Goal: Navigation & Orientation: Find specific page/section

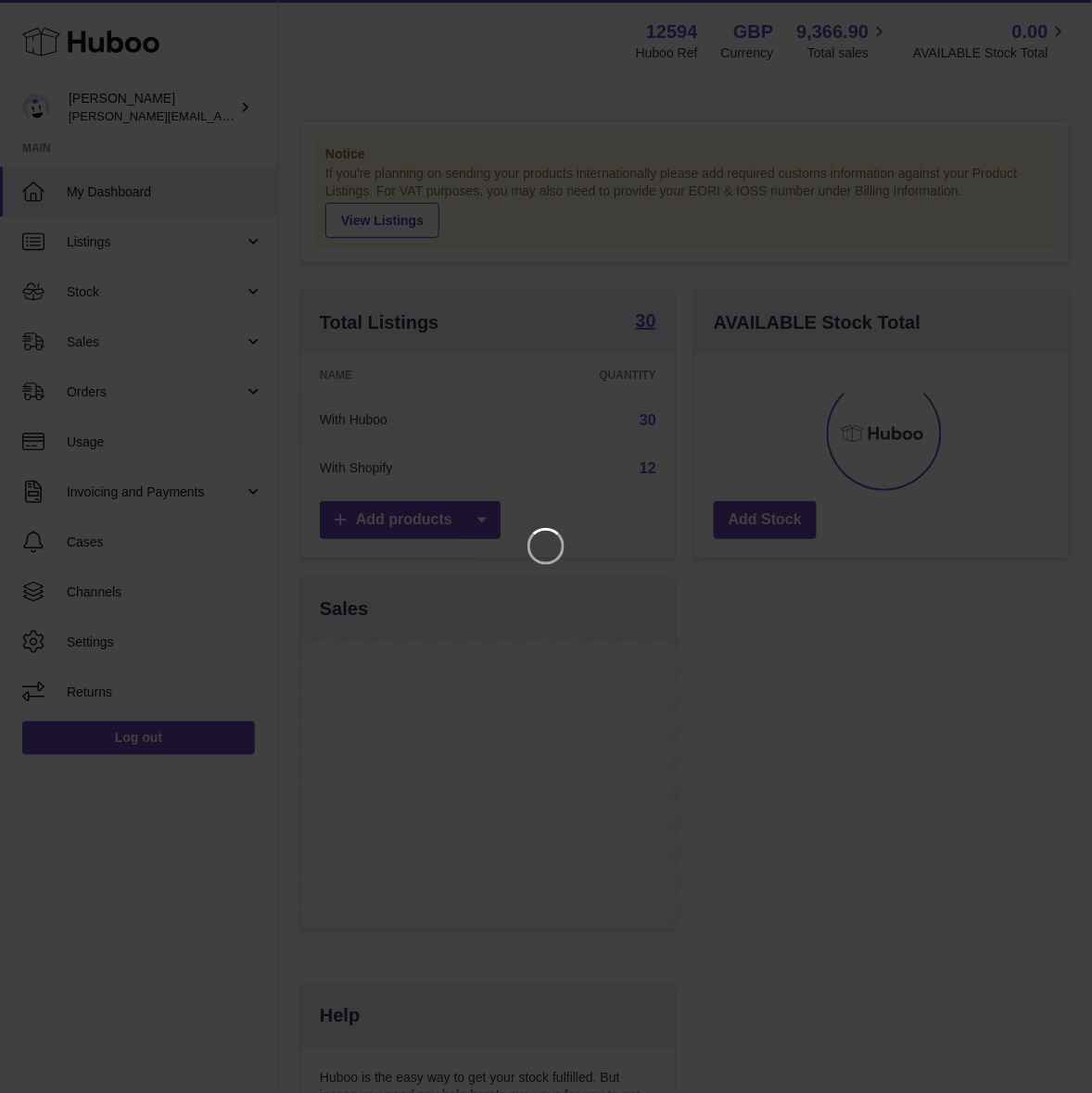
scroll to position [288, 382]
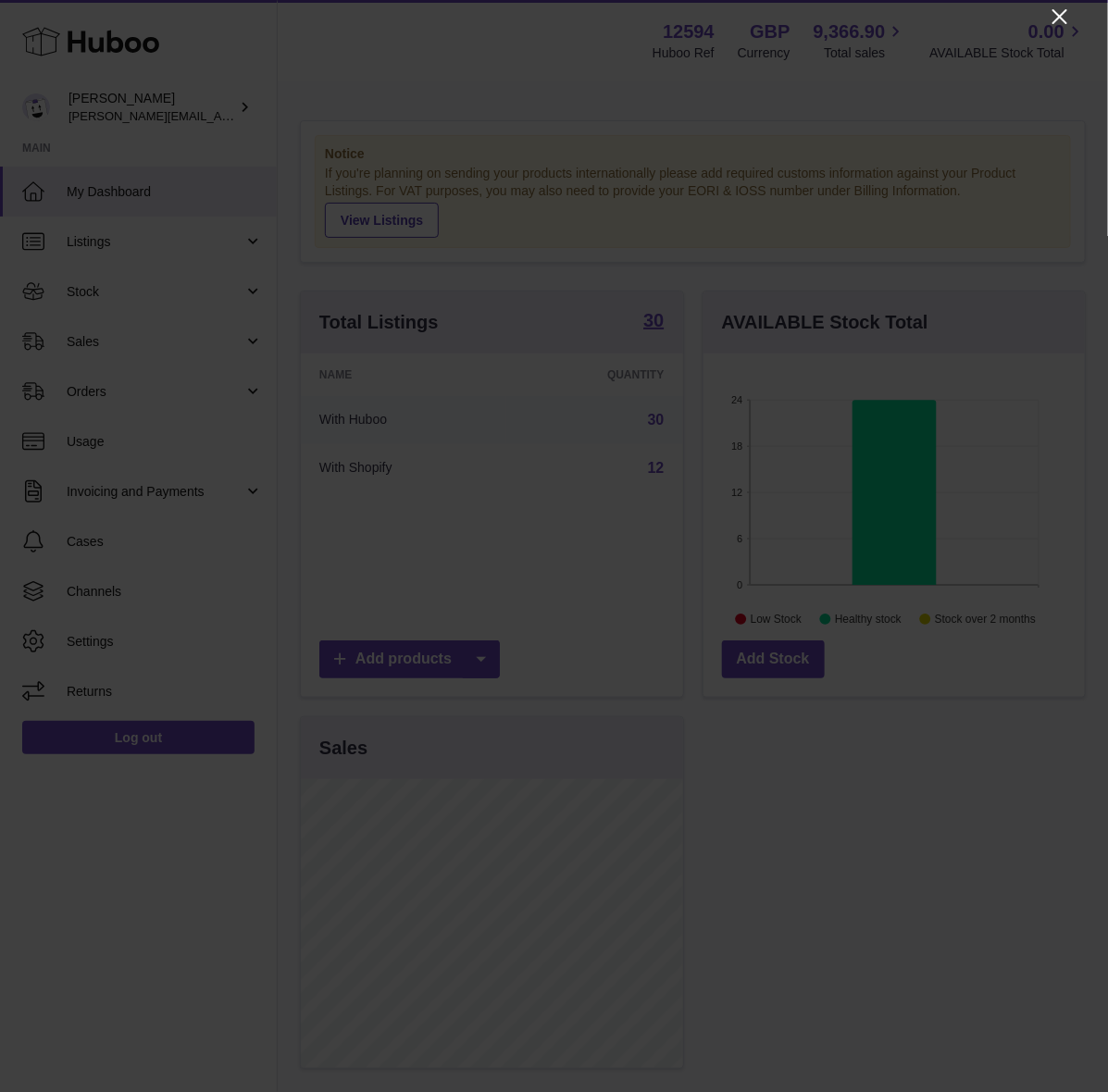
click at [1053, 15] on icon "Close" at bounding box center [1059, 16] width 22 height 22
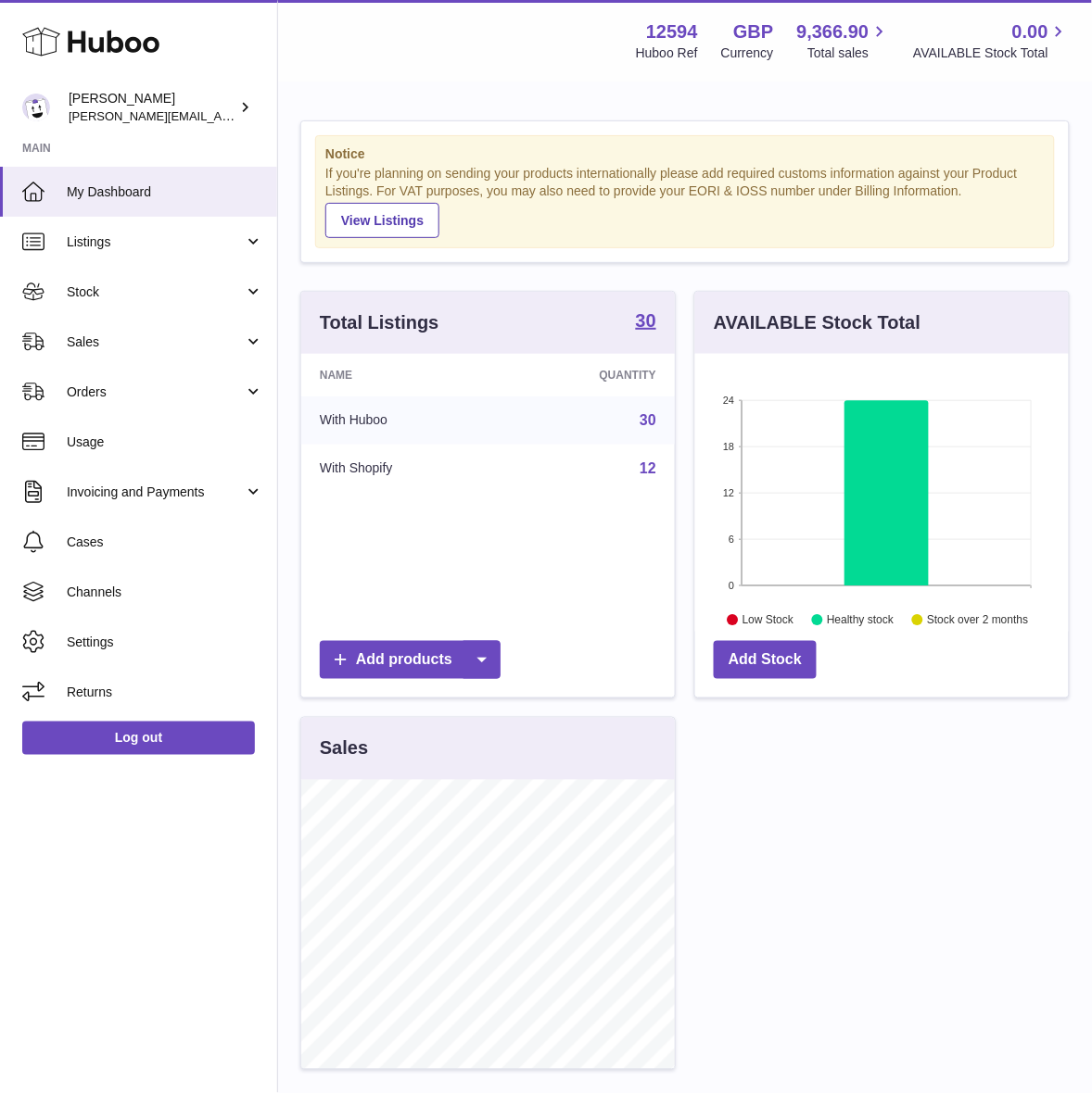
scroll to position [926358, 926239]
click at [91, 334] on span "Sales" at bounding box center [155, 342] width 177 height 17
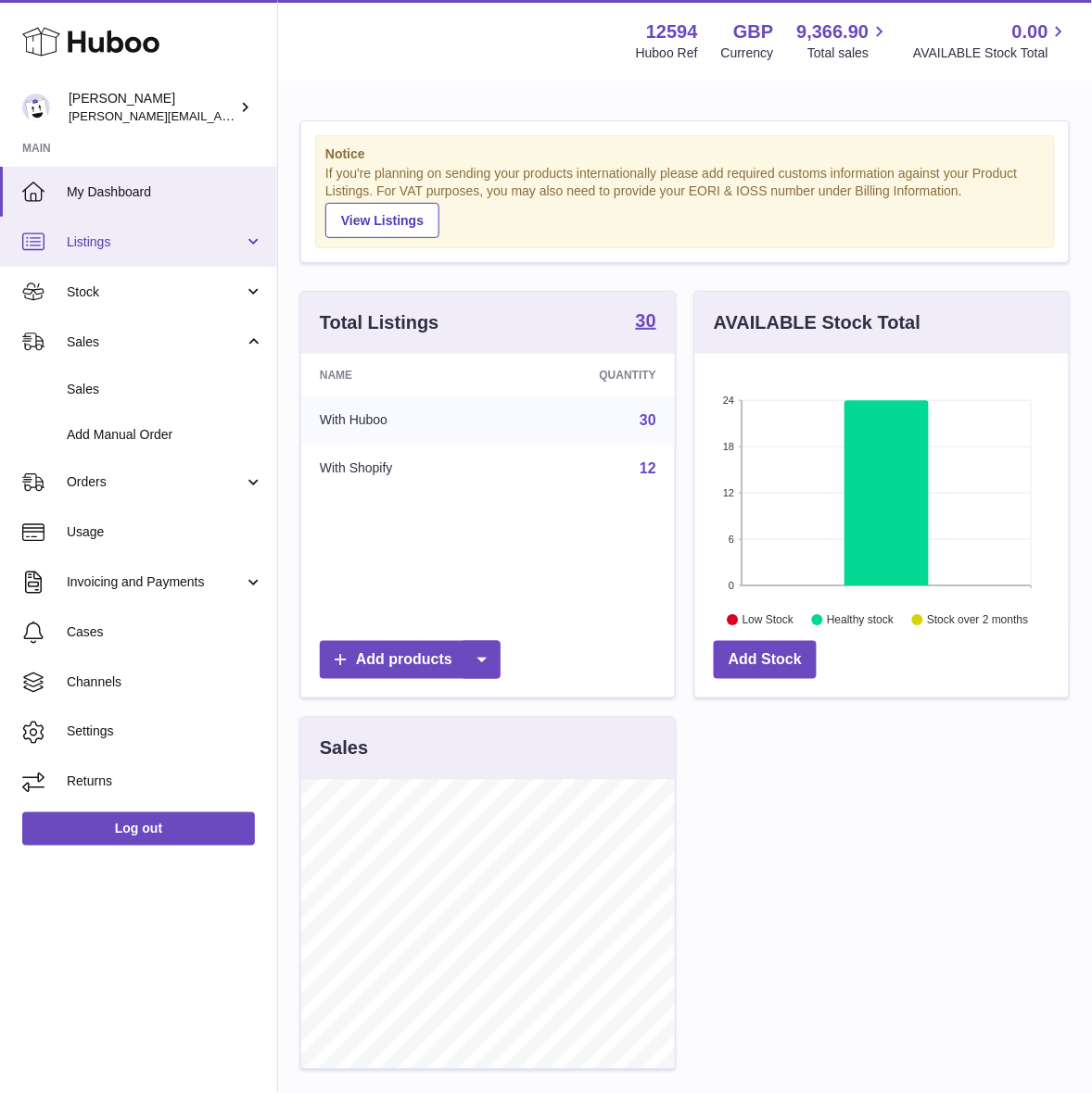
click at [112, 224] on link "Listings" at bounding box center [138, 241] width 277 height 50
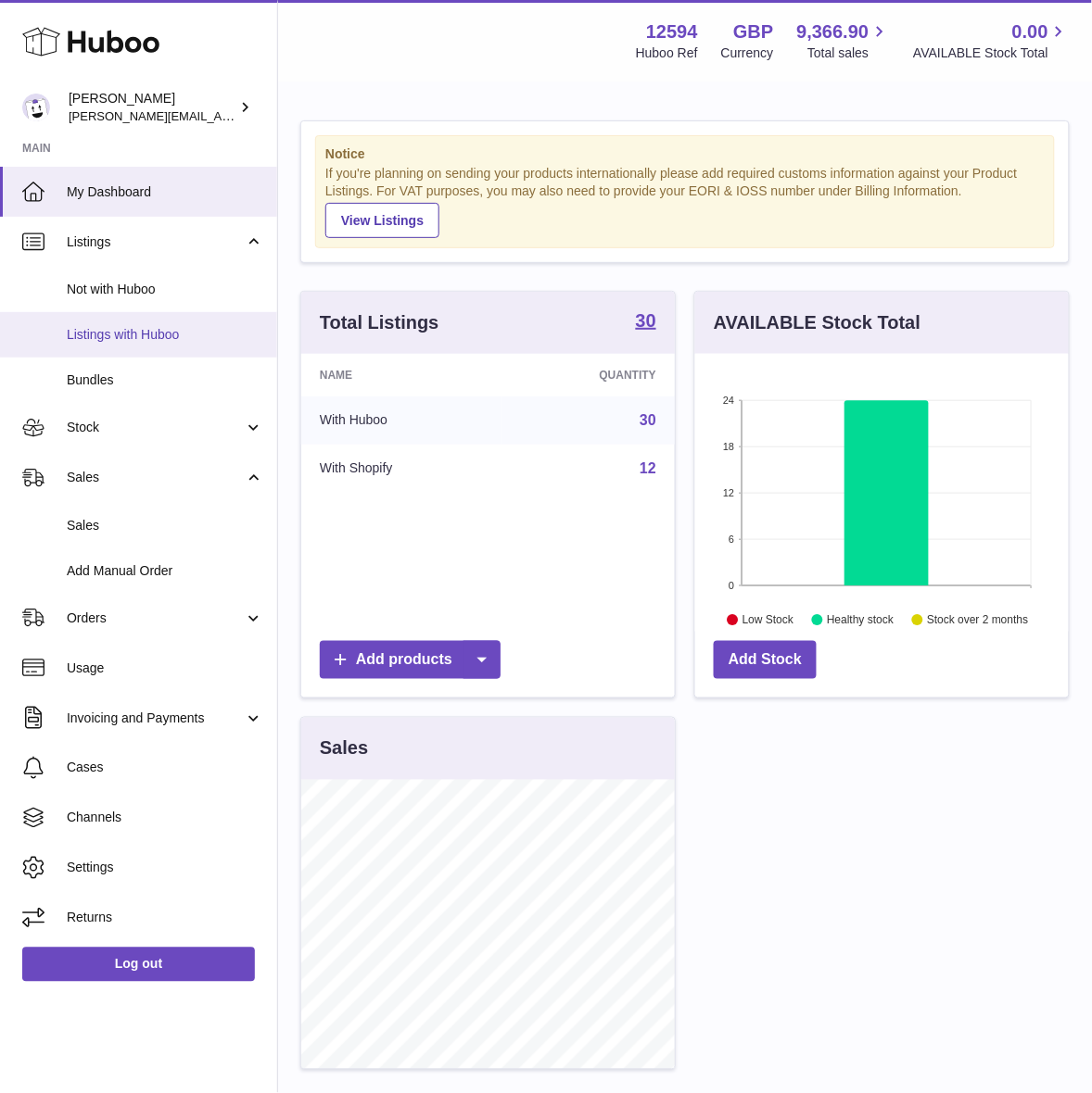
click at [107, 343] on span "Listings with Huboo" at bounding box center [165, 335] width 196 height 17
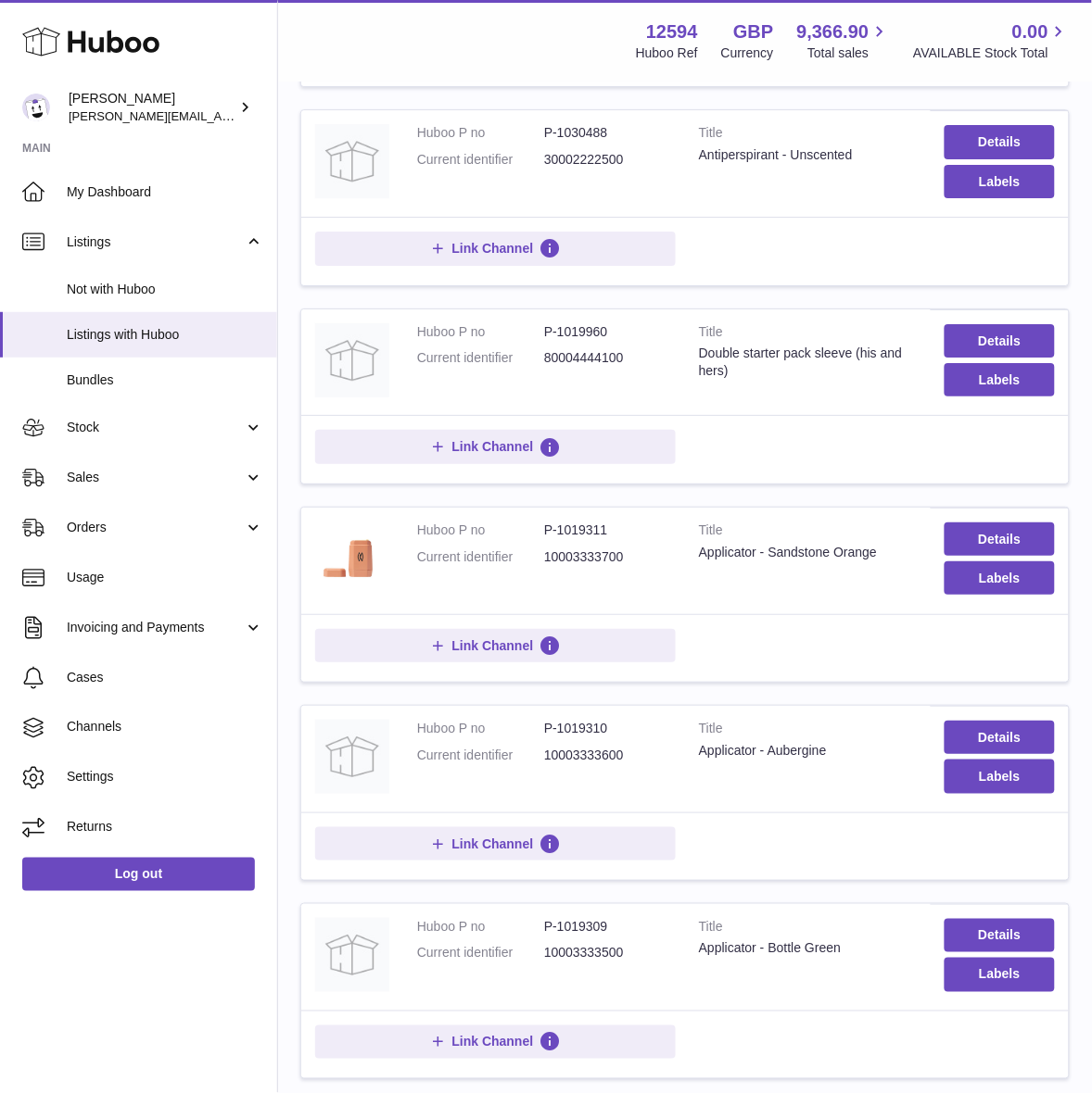
scroll to position [1460, 0]
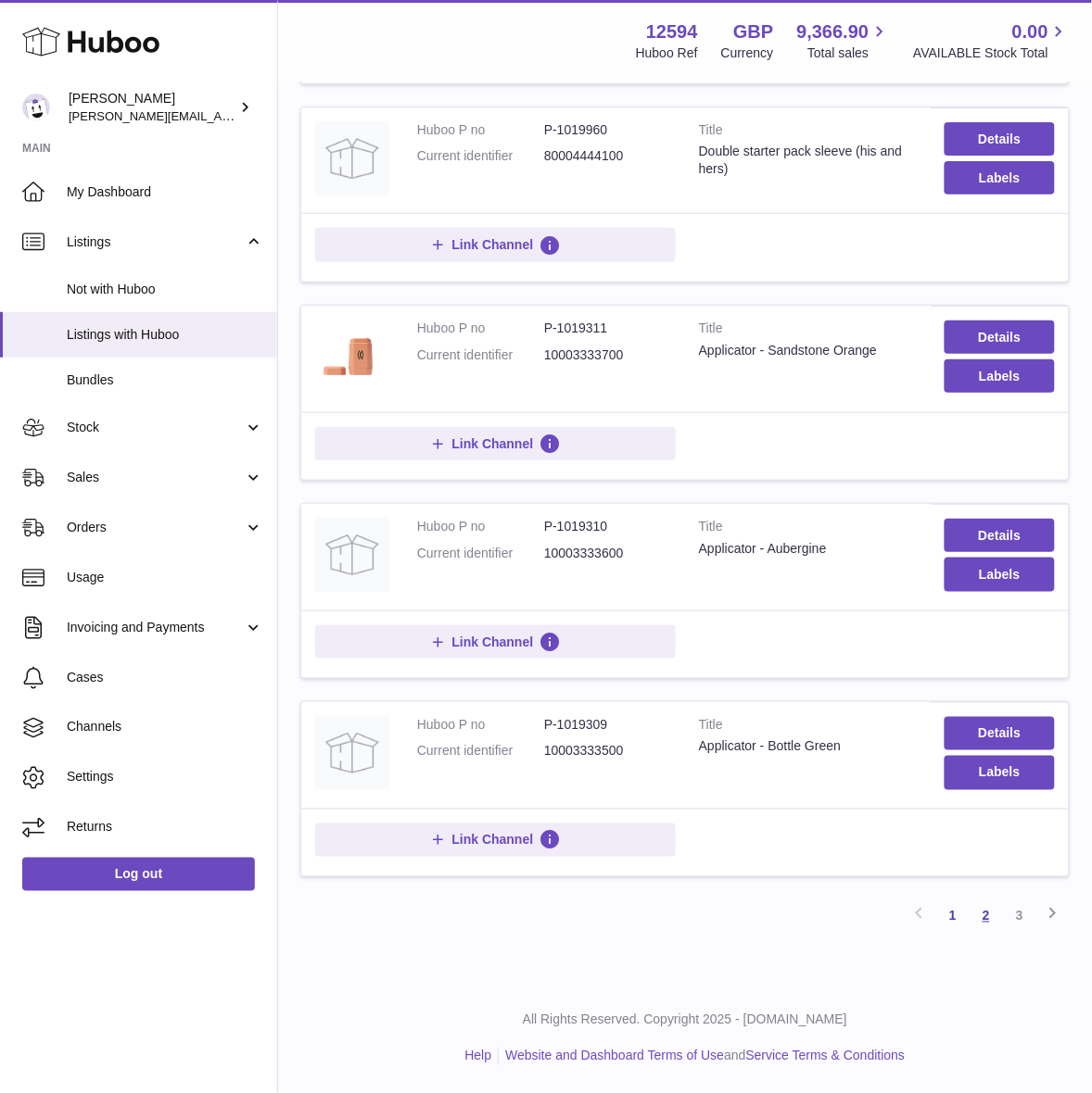
click at [994, 920] on link "2" at bounding box center [986, 916] width 34 height 34
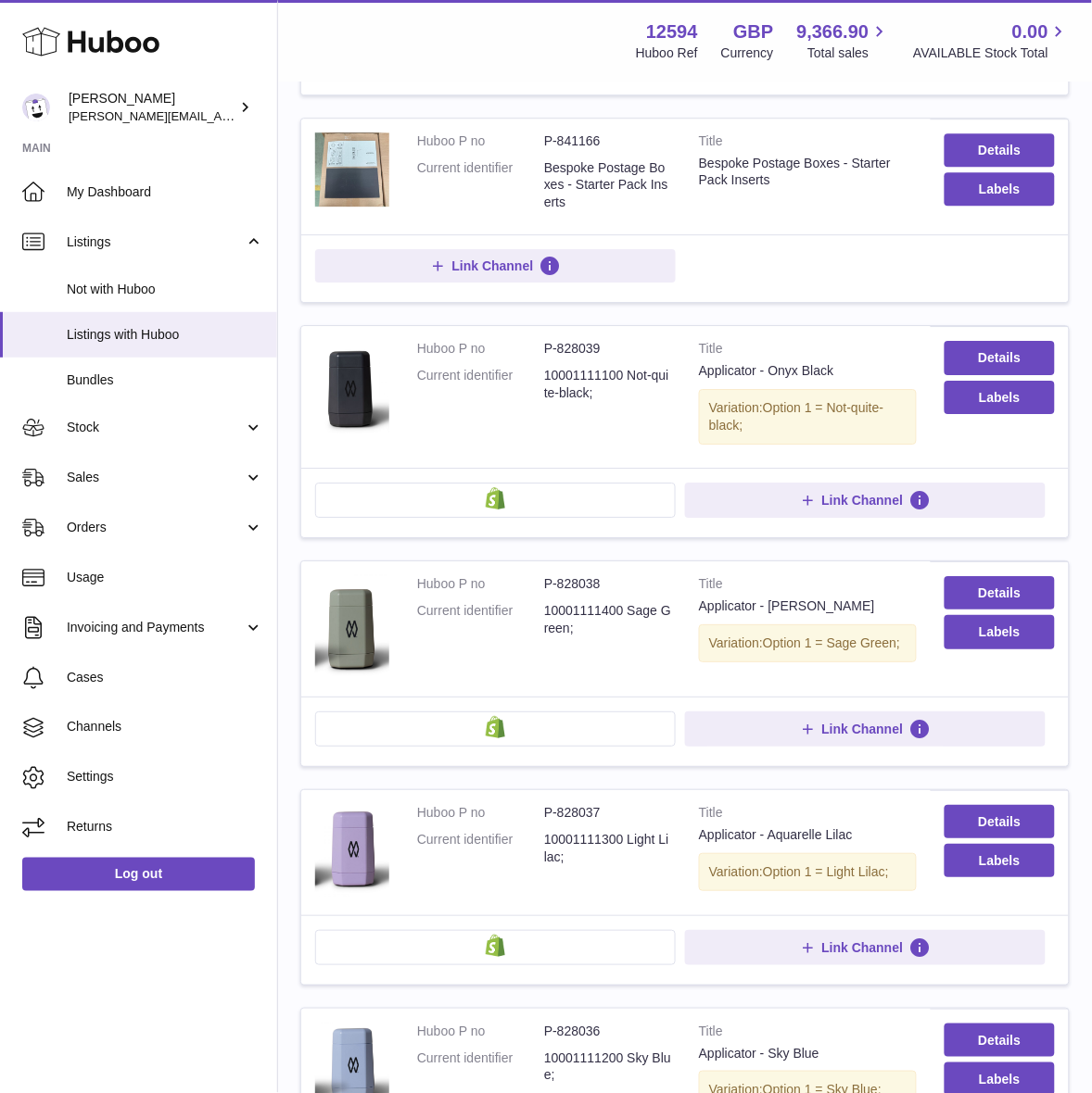
scroll to position [1578, 0]
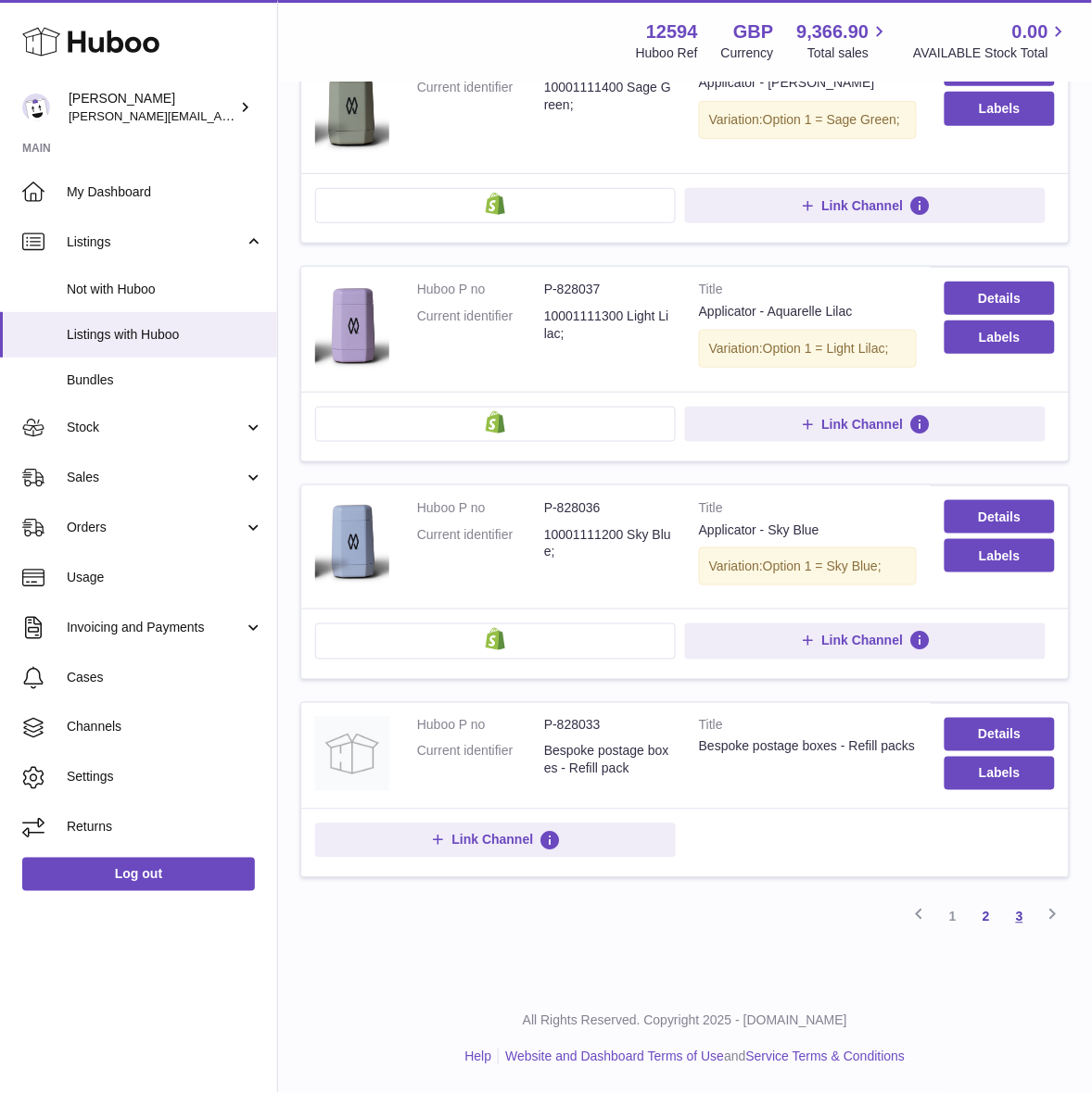
click at [1016, 913] on link "3" at bounding box center [1019, 917] width 34 height 34
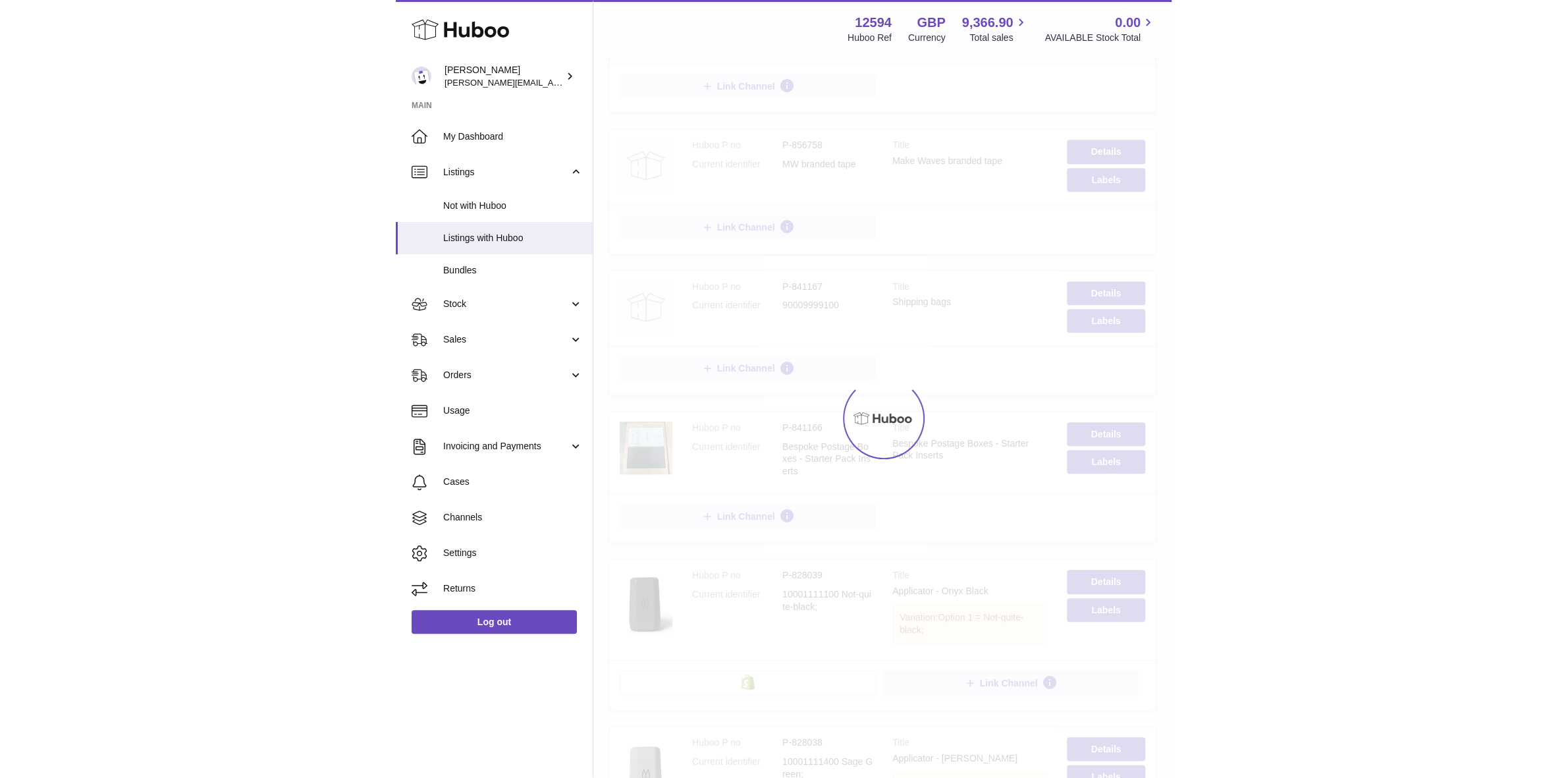
scroll to position [59, 0]
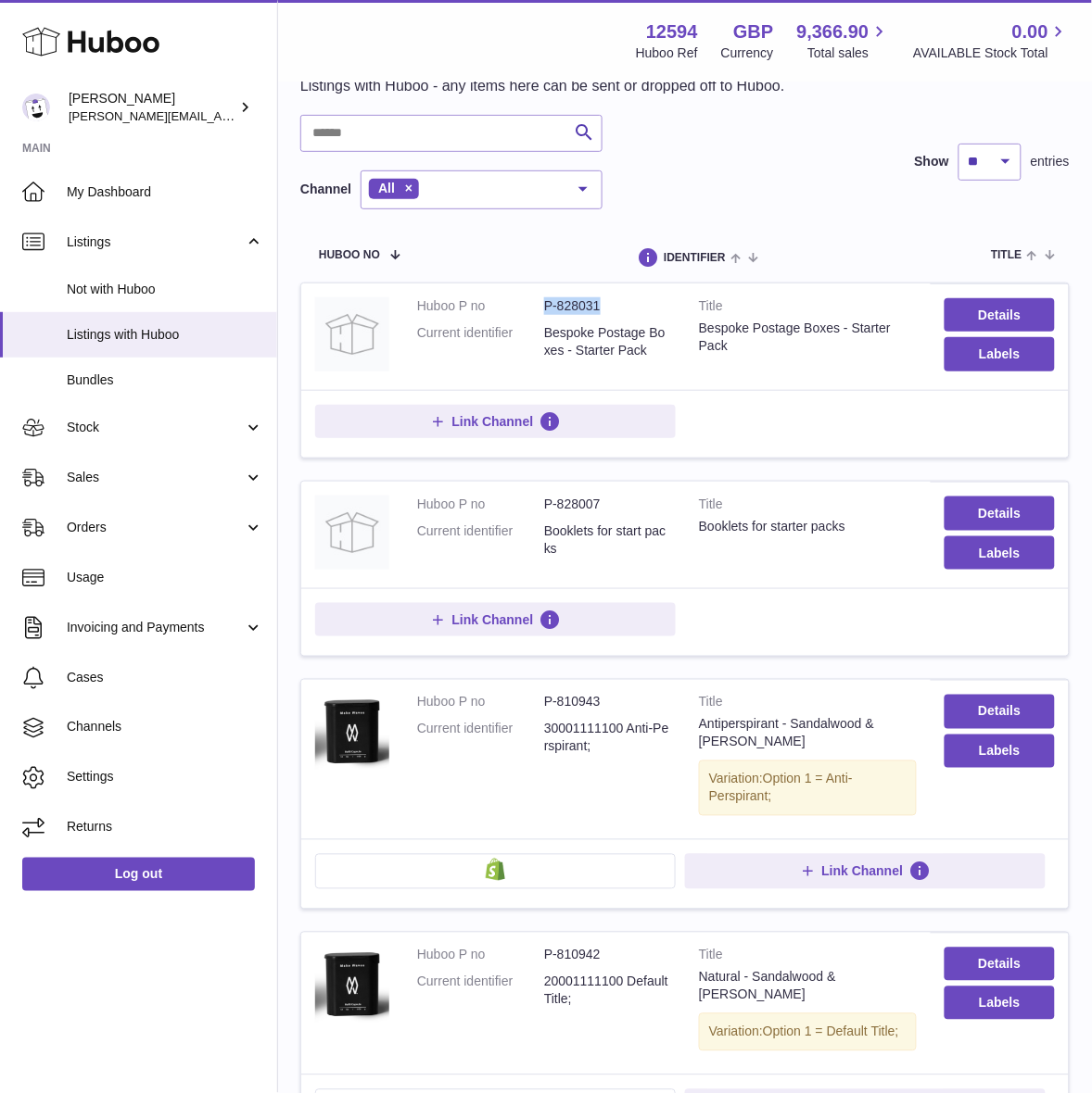
drag, startPoint x: 607, startPoint y: 308, endPoint x: 535, endPoint y: 308, distance: 72.0
click at [535, 308] on dl "Huboo P no P-828031 Current identifier Bespoke Postage Boxes - Starter Pack" at bounding box center [543, 333] width 254 height 71
copy dl "P-828031"
click at [701, 333] on div "Bespoke Postage Boxes - Starter Pack" at bounding box center [807, 337] width 217 height 35
copy div "Bespoke Postage Boxes - Starter Pack"
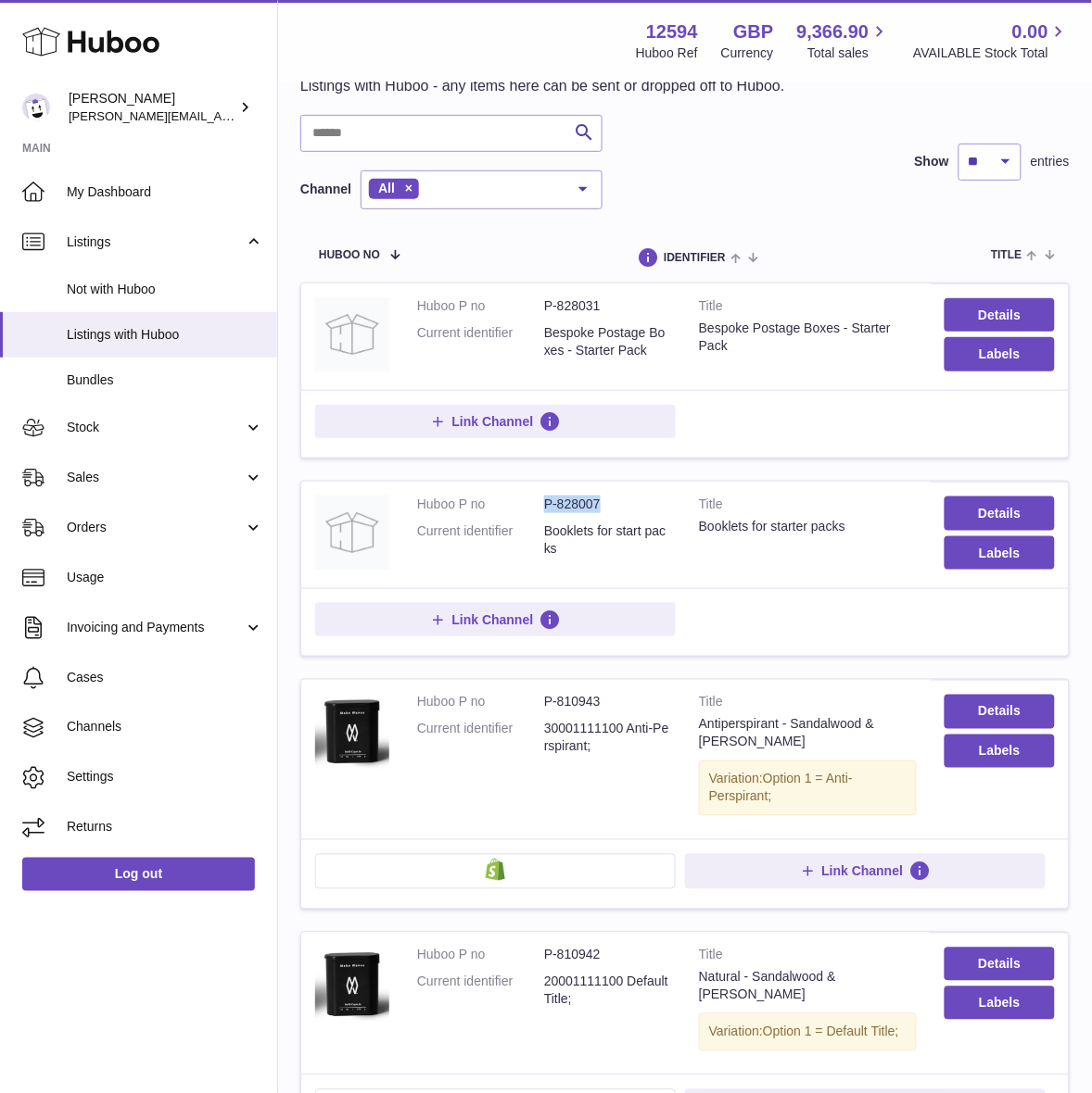
drag, startPoint x: 601, startPoint y: 505, endPoint x: 528, endPoint y: 505, distance: 73.0
click at [528, 505] on dl "Huboo P no P-828007 Current identifier Booklets for start packs" at bounding box center [543, 532] width 254 height 71
copy dl "P-828007"
drag, startPoint x: 811, startPoint y: 526, endPoint x: 695, endPoint y: 528, distance: 116.0
click at [695, 528] on td "Title Booklets for starter packs" at bounding box center [808, 535] width 245 height 106
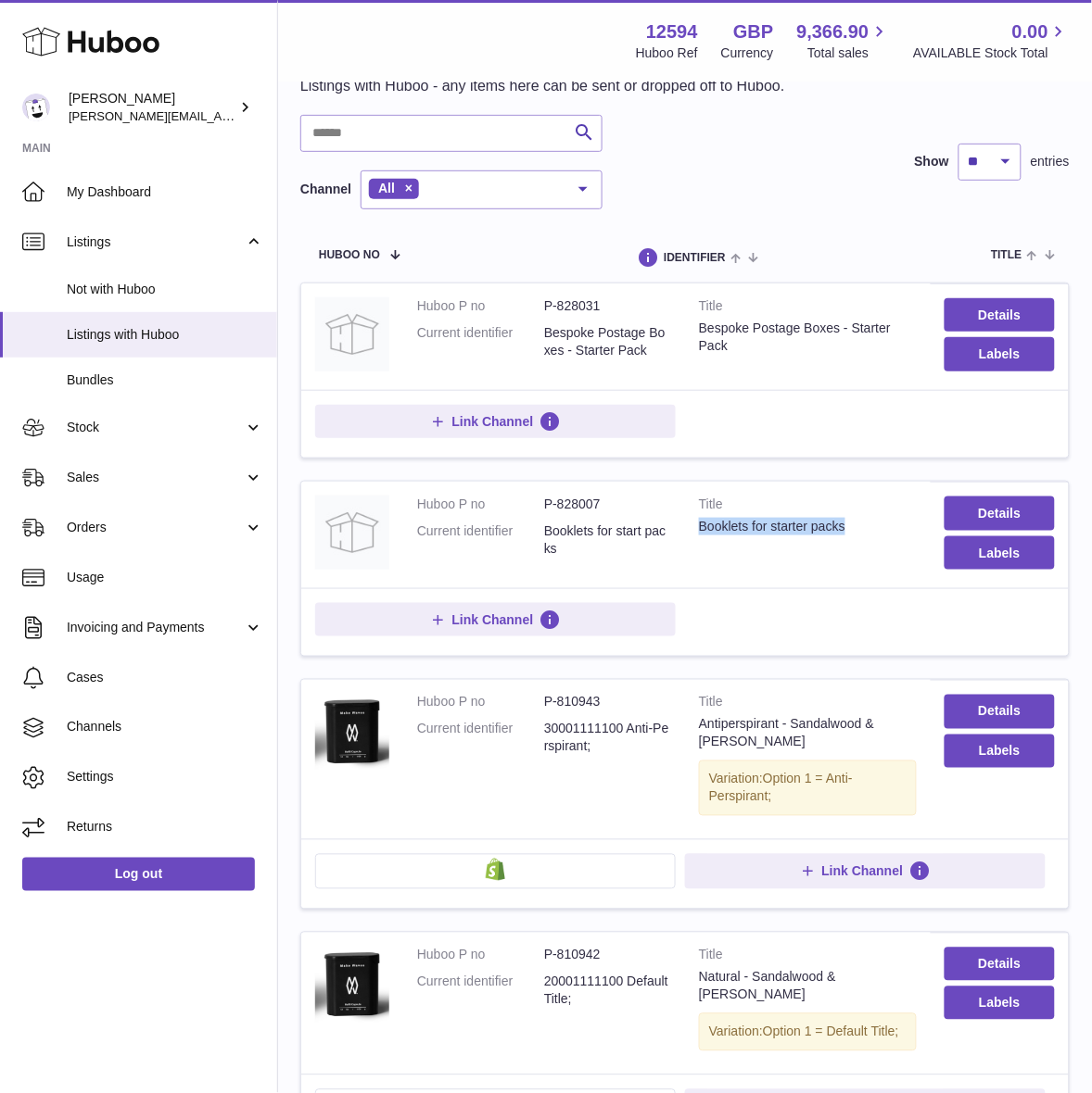
copy div "Booklets for starter packs"
